Goal: Information Seeking & Learning: Check status

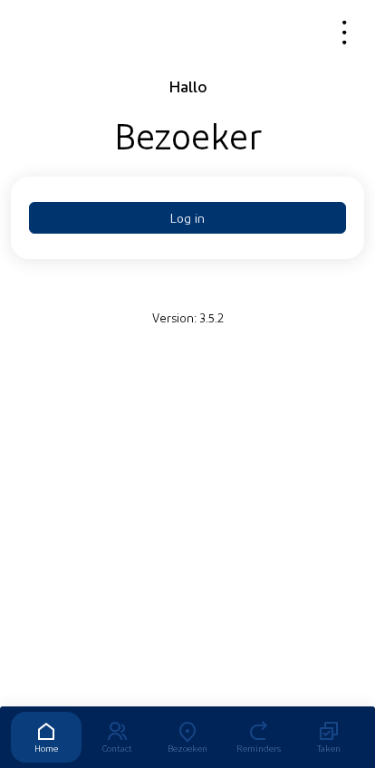
click at [285, 209] on button "Log in" at bounding box center [187, 218] width 317 height 32
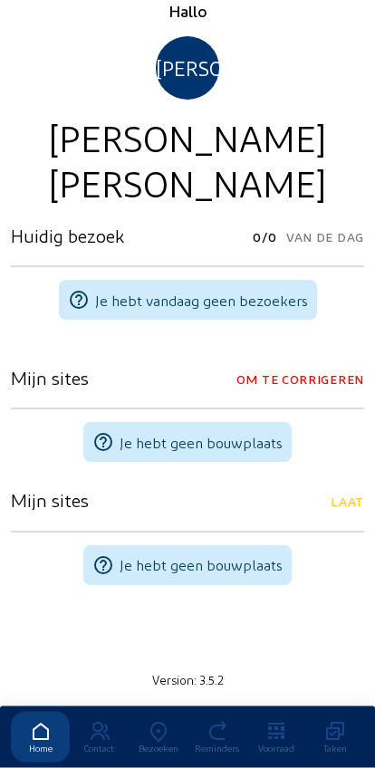
scroll to position [111, 0]
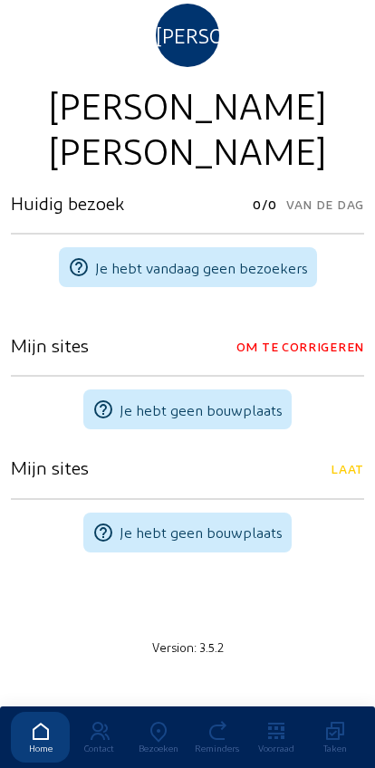
click at [205, 743] on div "Reminders" at bounding box center [217, 748] width 59 height 11
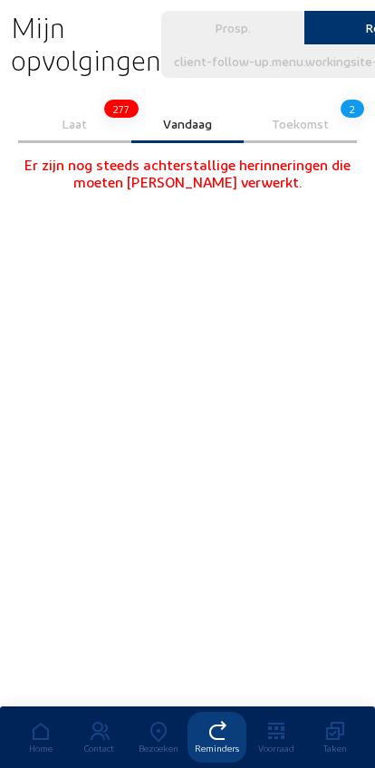
click at [157, 721] on icon at bounding box center [158, 732] width 59 height 22
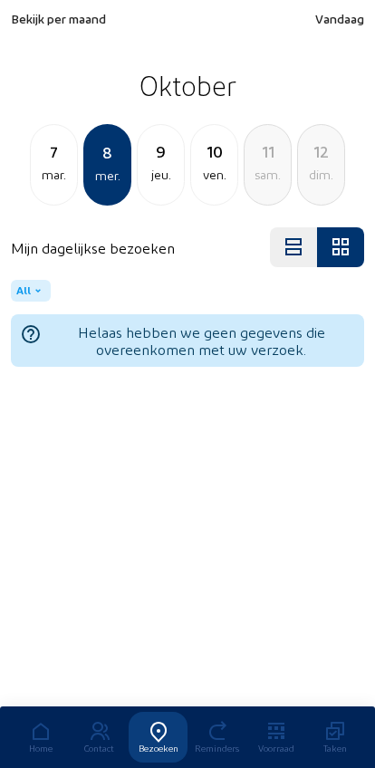
click at [74, 25] on span "Bekijk per maand" at bounding box center [58, 18] width 95 height 15
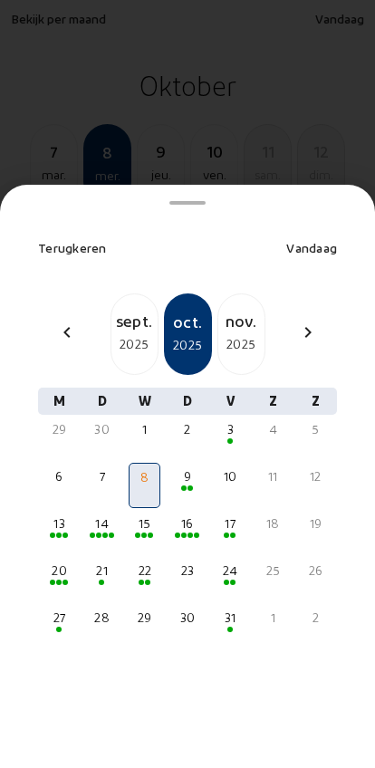
click at [125, 308] on div "sept." at bounding box center [134, 320] width 46 height 25
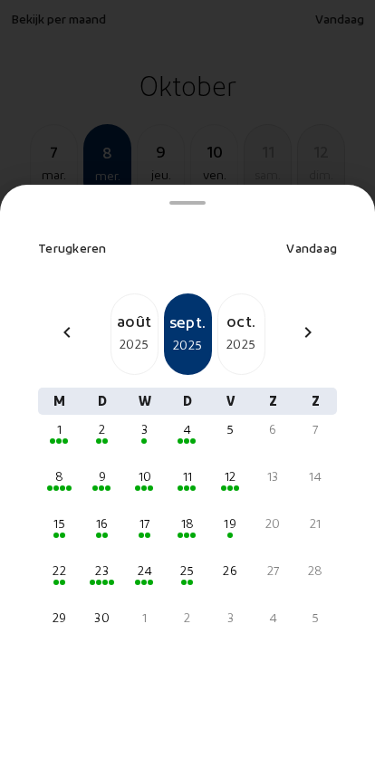
click at [149, 468] on div "10" at bounding box center [144, 477] width 28 height 18
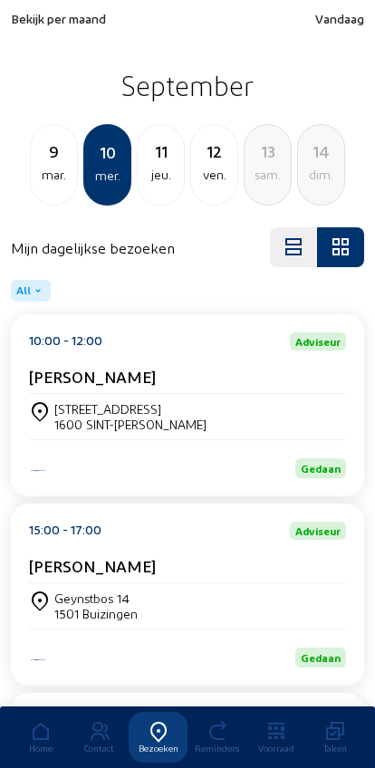
click at [54, 168] on div "mar." at bounding box center [54, 175] width 46 height 22
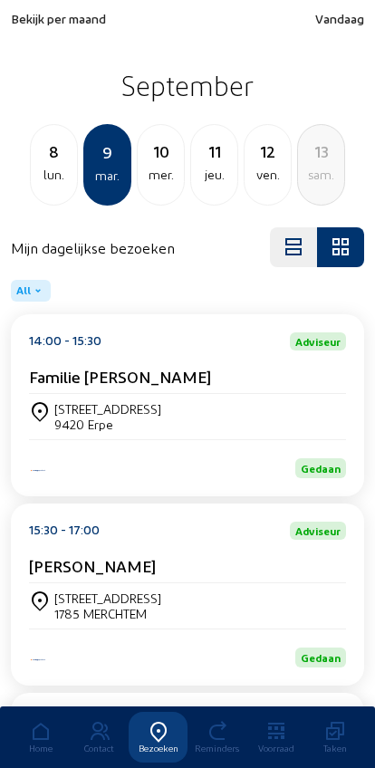
click at [114, 155] on div "9" at bounding box center [107, 152] width 44 height 25
click at [60, 171] on div "lun." at bounding box center [54, 175] width 46 height 22
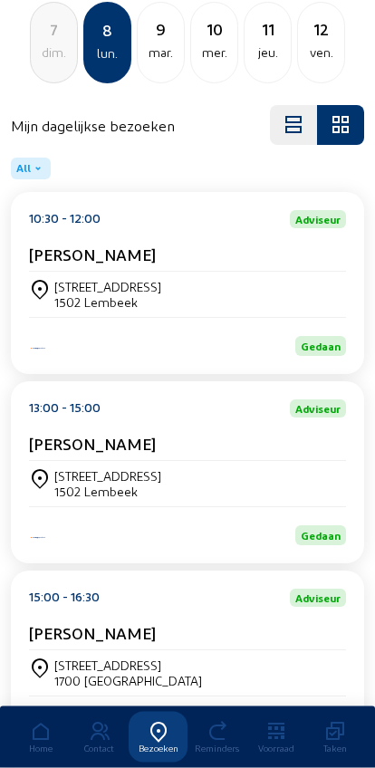
scroll to position [439, 0]
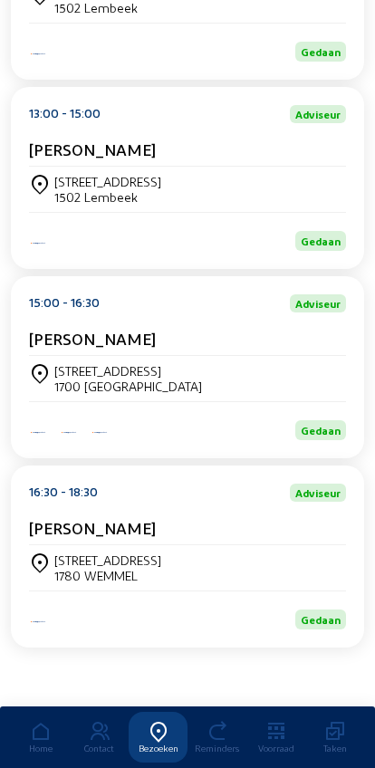
click at [160, 343] on div "Barbara Monti" at bounding box center [187, 342] width 317 height 27
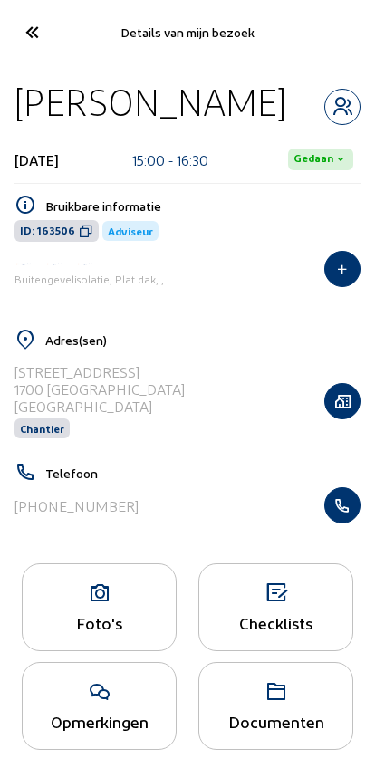
click at [340, 522] on button "button" at bounding box center [342, 505] width 36 height 36
